Goal: Book appointment/travel/reservation

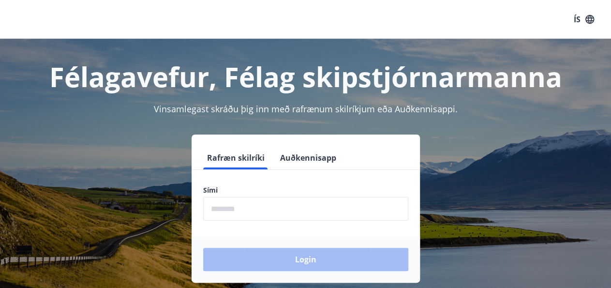
click at [220, 209] on input "phone" at bounding box center [305, 209] width 205 height 24
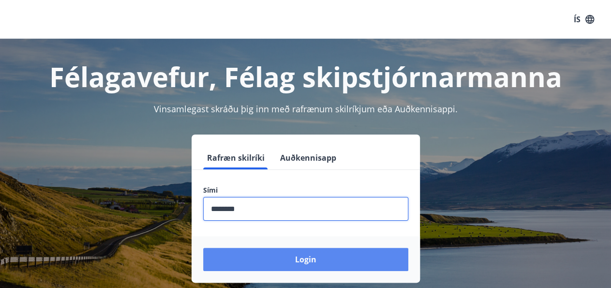
type input "********"
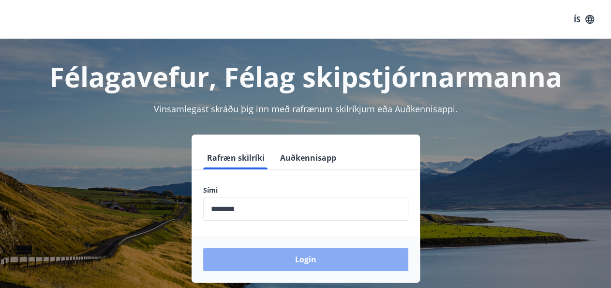
click at [294, 260] on button "Login" at bounding box center [305, 259] width 205 height 23
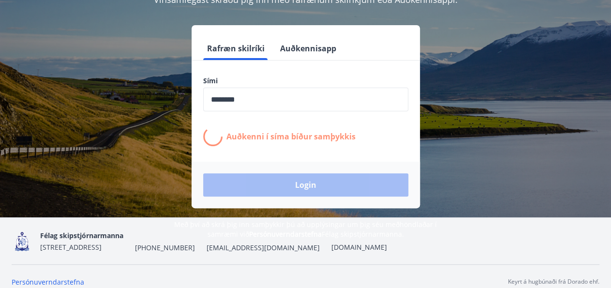
scroll to position [119, 0]
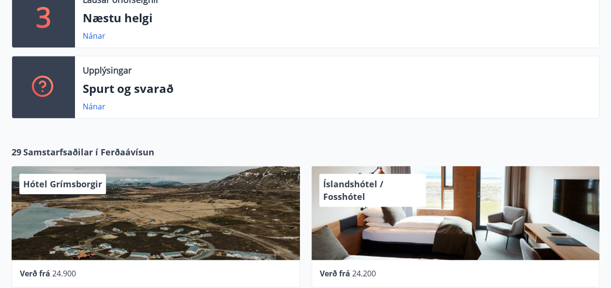
scroll to position [243, 0]
click at [91, 36] on link "Nánar" at bounding box center [94, 35] width 23 height 11
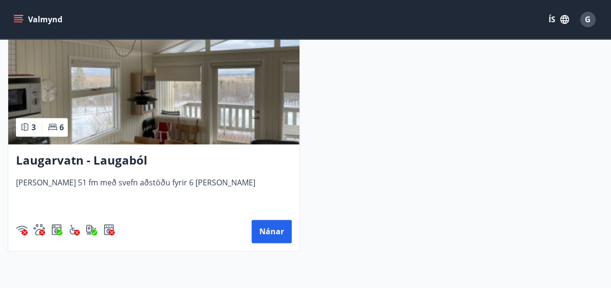
scroll to position [519, 0]
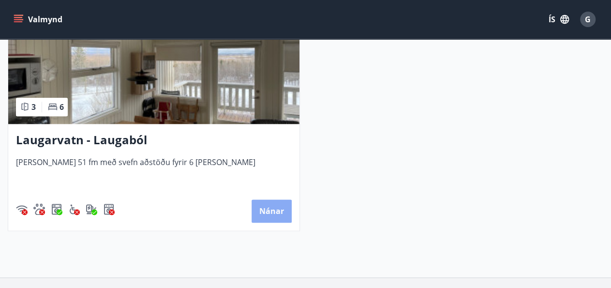
click at [271, 205] on button "Nánar" at bounding box center [272, 210] width 40 height 23
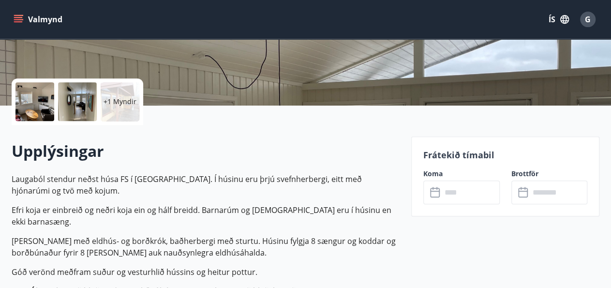
scroll to position [201, 0]
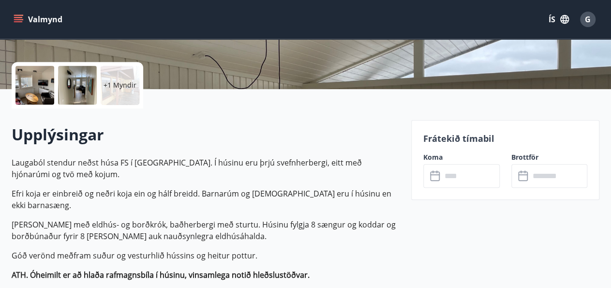
click at [437, 177] on icon at bounding box center [436, 176] width 12 height 12
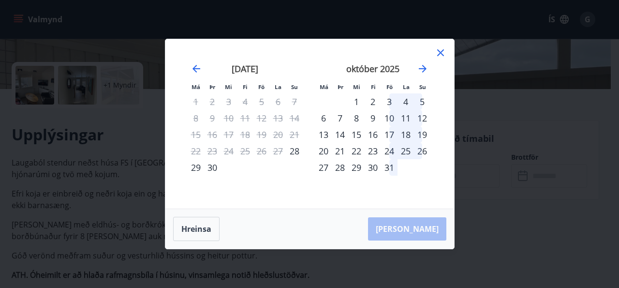
click at [391, 150] on div "24" at bounding box center [389, 151] width 16 height 16
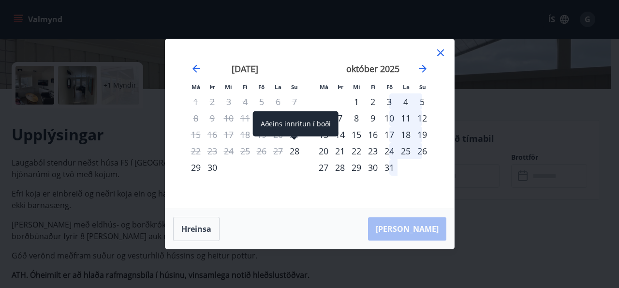
click at [294, 152] on div "28" at bounding box center [294, 151] width 16 height 16
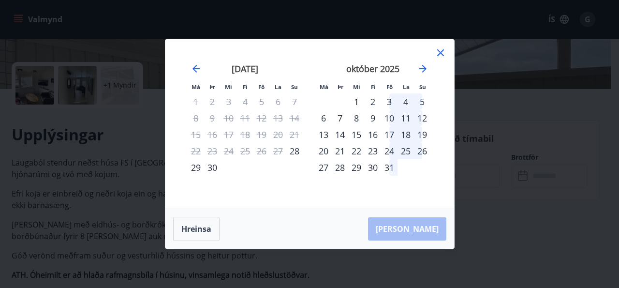
click at [391, 152] on div "24" at bounding box center [389, 151] width 16 height 16
click at [442, 51] on icon at bounding box center [441, 53] width 12 height 12
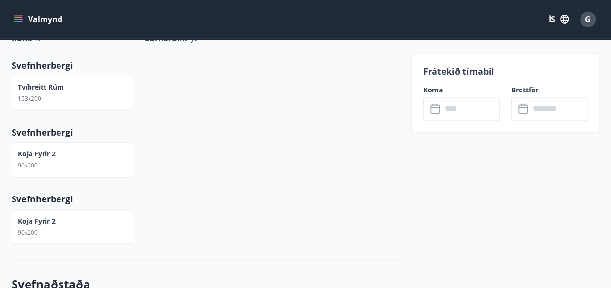
scroll to position [704, 0]
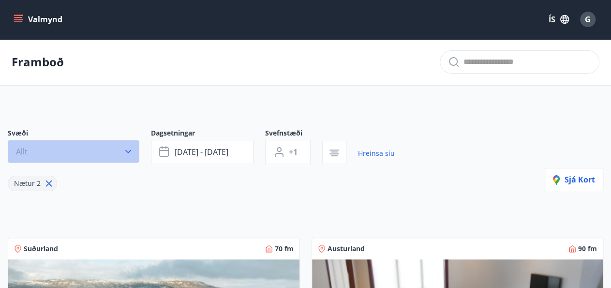
click at [132, 149] on icon "button" at bounding box center [128, 152] width 10 height 10
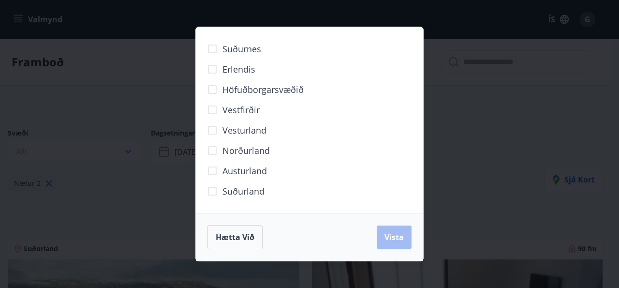
click at [230, 193] on span "Suðurland" at bounding box center [243, 191] width 42 height 13
click at [393, 234] on span "Vista" at bounding box center [394, 237] width 19 height 11
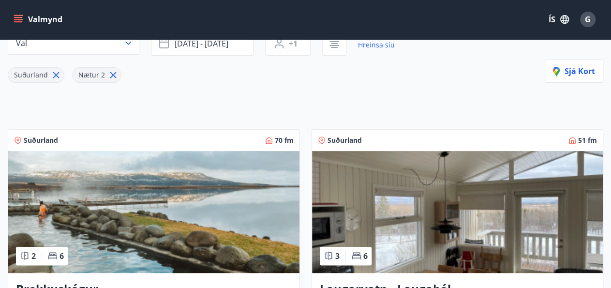
scroll to position [101, 0]
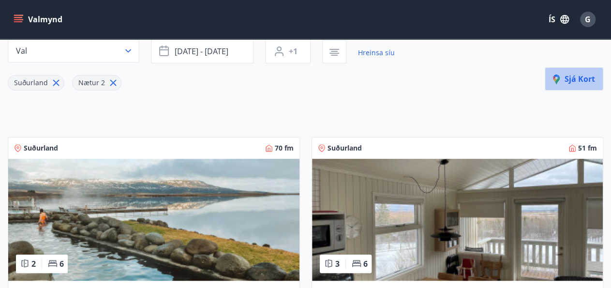
click at [569, 76] on span "Sjá kort" at bounding box center [574, 79] width 42 height 11
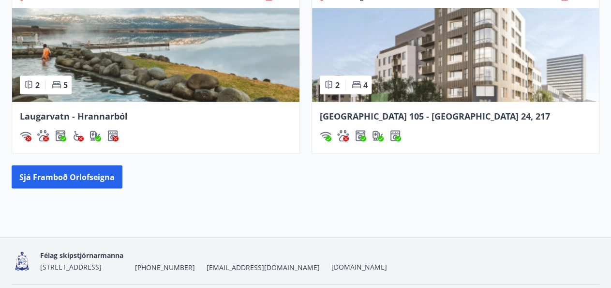
scroll to position [918, 0]
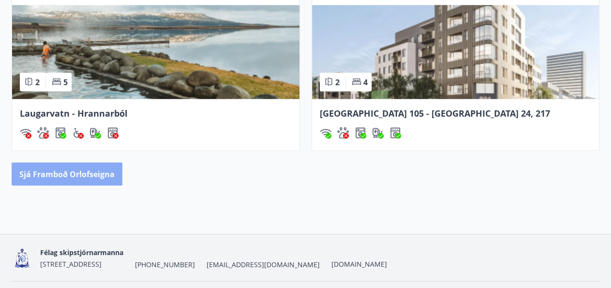
click at [67, 172] on button "Sjá framboð orlofseigna" at bounding box center [67, 174] width 111 height 23
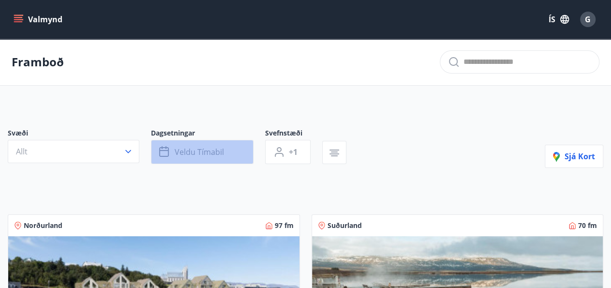
click at [163, 150] on icon "button" at bounding box center [164, 150] width 10 height 1
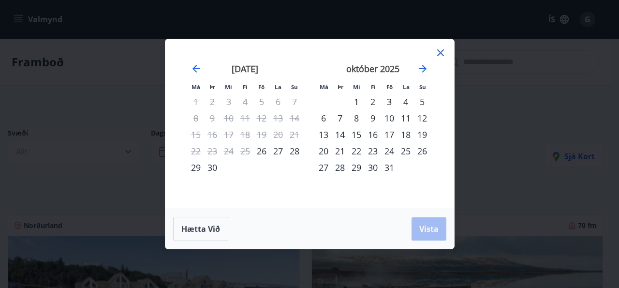
click at [390, 150] on div "24" at bounding box center [389, 151] width 16 height 16
click at [341, 167] on div "28" at bounding box center [340, 167] width 16 height 16
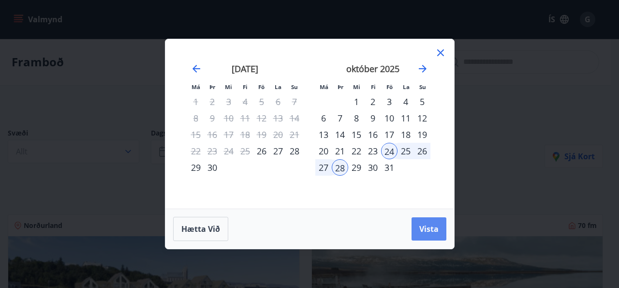
click at [432, 225] on span "Vista" at bounding box center [428, 228] width 19 height 11
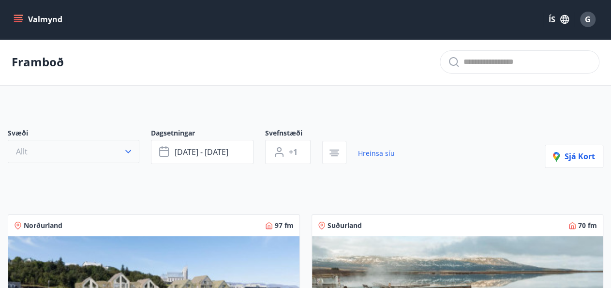
click at [127, 153] on icon "button" at bounding box center [128, 152] width 10 height 10
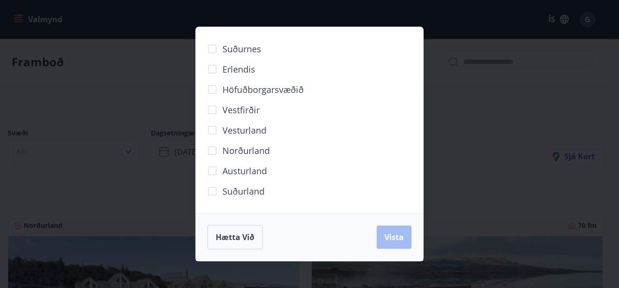
click at [236, 189] on span "Suðurland" at bounding box center [243, 191] width 42 height 13
click at [397, 236] on span "Vista" at bounding box center [394, 237] width 19 height 11
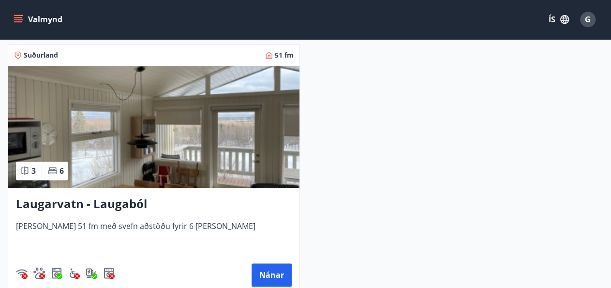
scroll to position [461, 0]
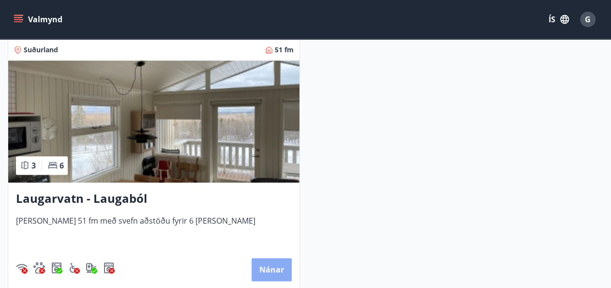
click at [274, 267] on button "Nánar" at bounding box center [272, 269] width 40 height 23
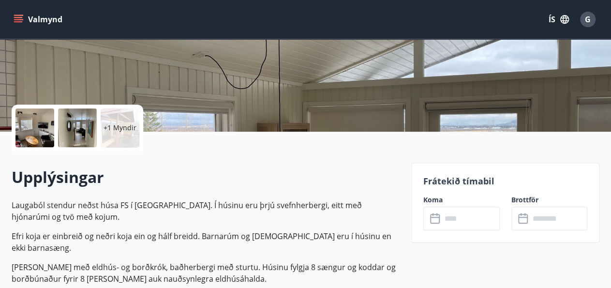
scroll to position [167, 0]
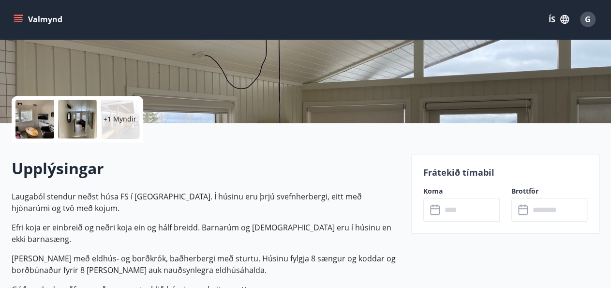
click at [436, 211] on icon at bounding box center [436, 210] width 12 height 12
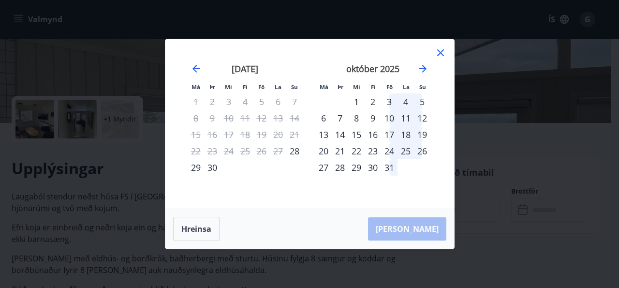
click at [393, 148] on div "24" at bounding box center [389, 151] width 16 height 16
click at [193, 228] on button "Hreinsa" at bounding box center [196, 229] width 46 height 24
click at [444, 53] on icon at bounding box center [441, 53] width 12 height 12
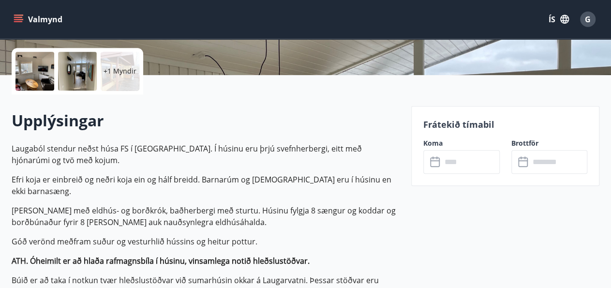
scroll to position [217, 0]
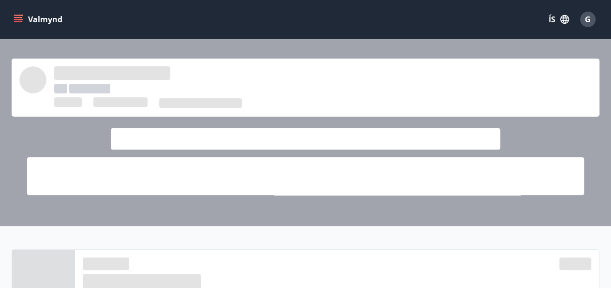
scroll to position [918, 0]
